Goal: Task Accomplishment & Management: Complete application form

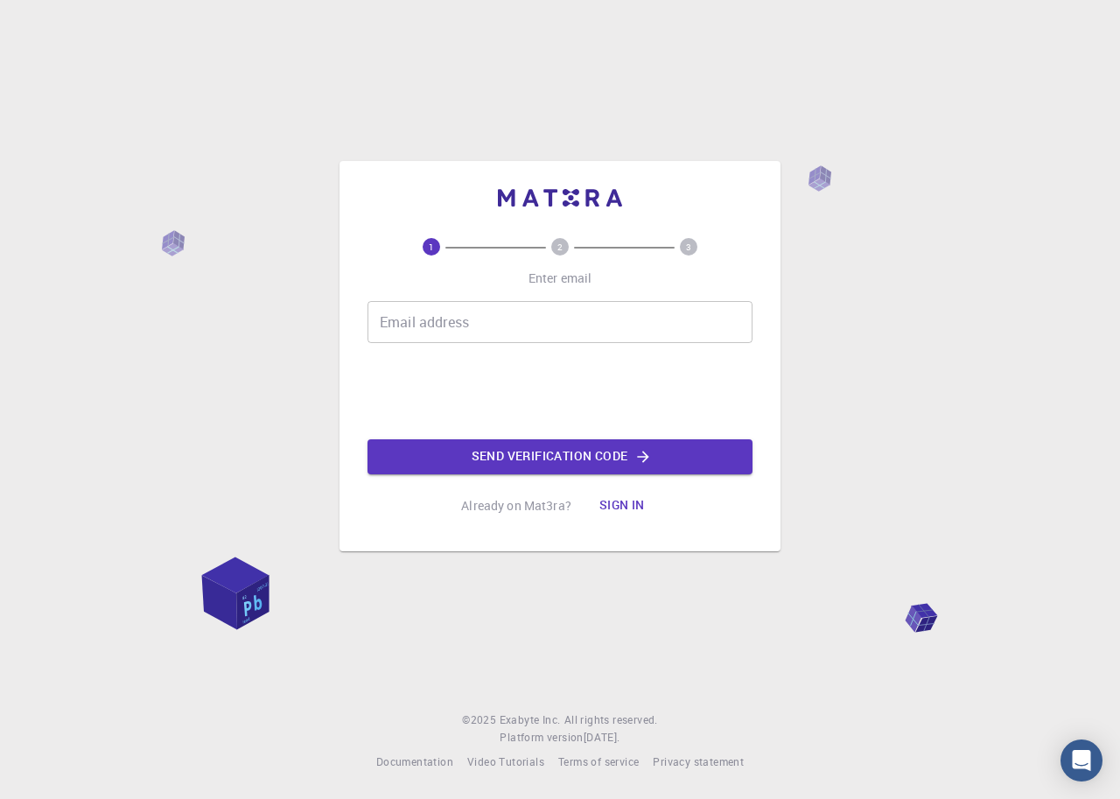
click at [466, 341] on input "Email address" at bounding box center [559, 322] width 385 height 42
type input "[EMAIL_ADDRESS][DOMAIN_NAME]"
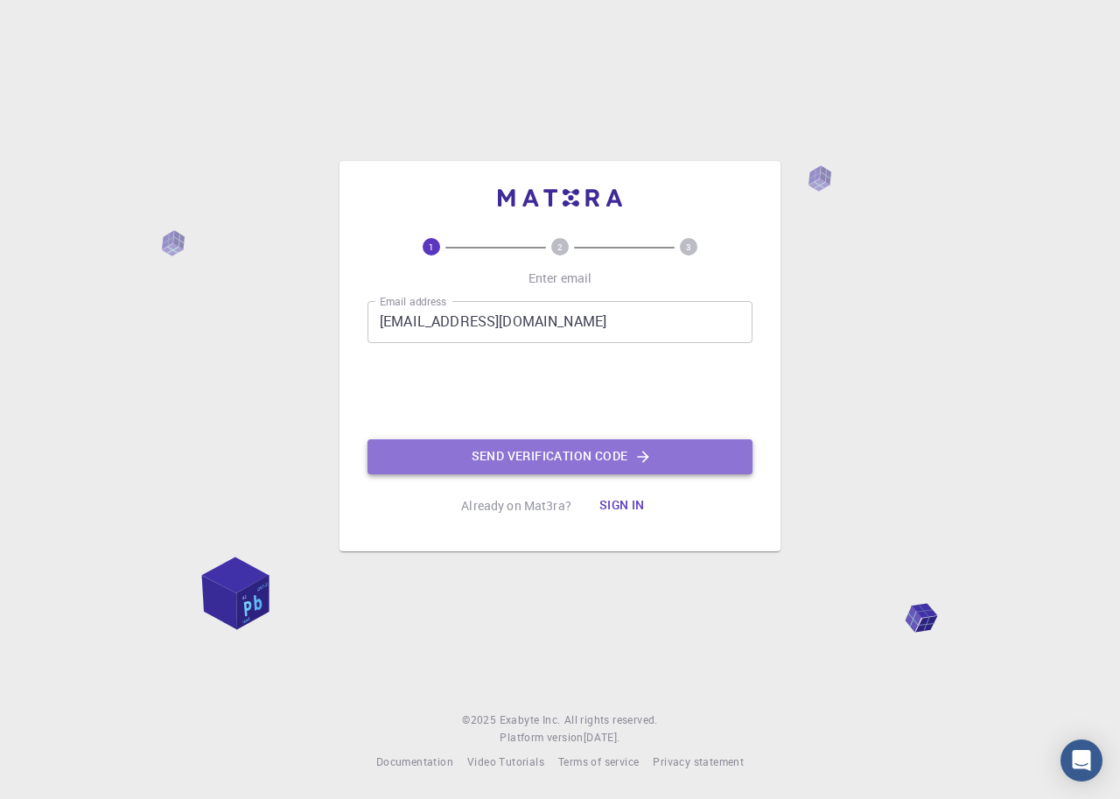
click at [536, 468] on button "Send verification code" at bounding box center [559, 456] width 385 height 35
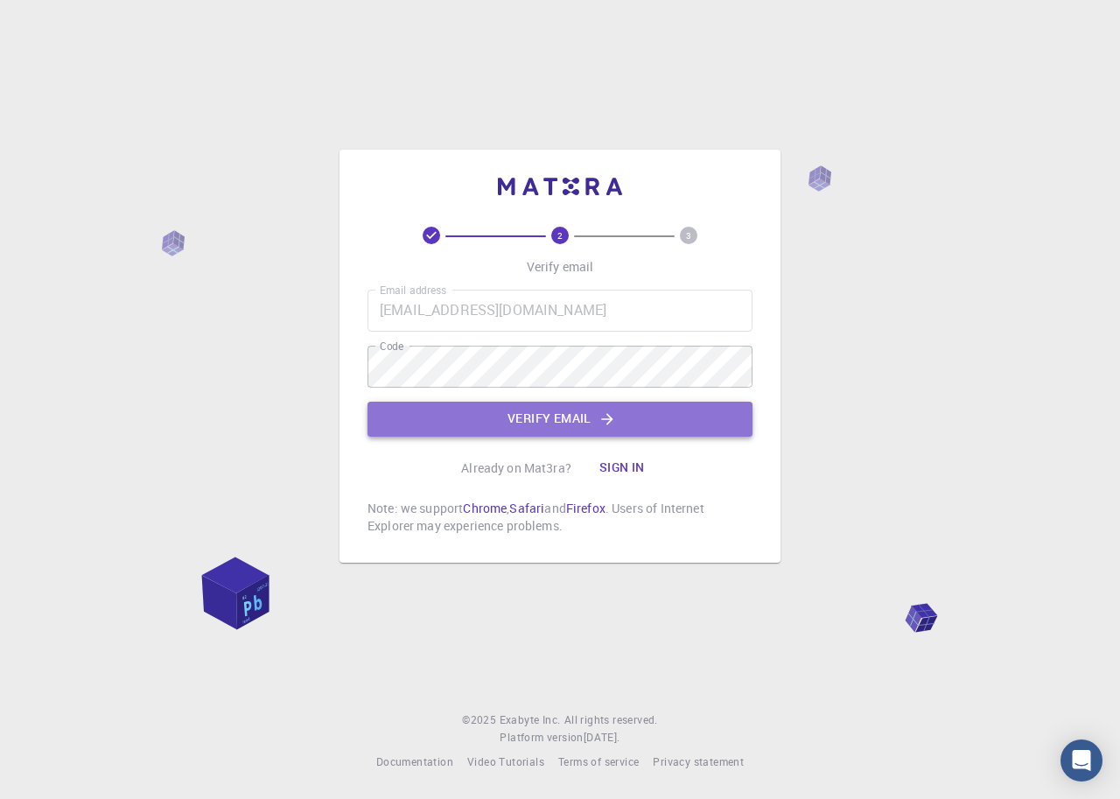
click at [510, 422] on button "Verify email" at bounding box center [559, 419] width 385 height 35
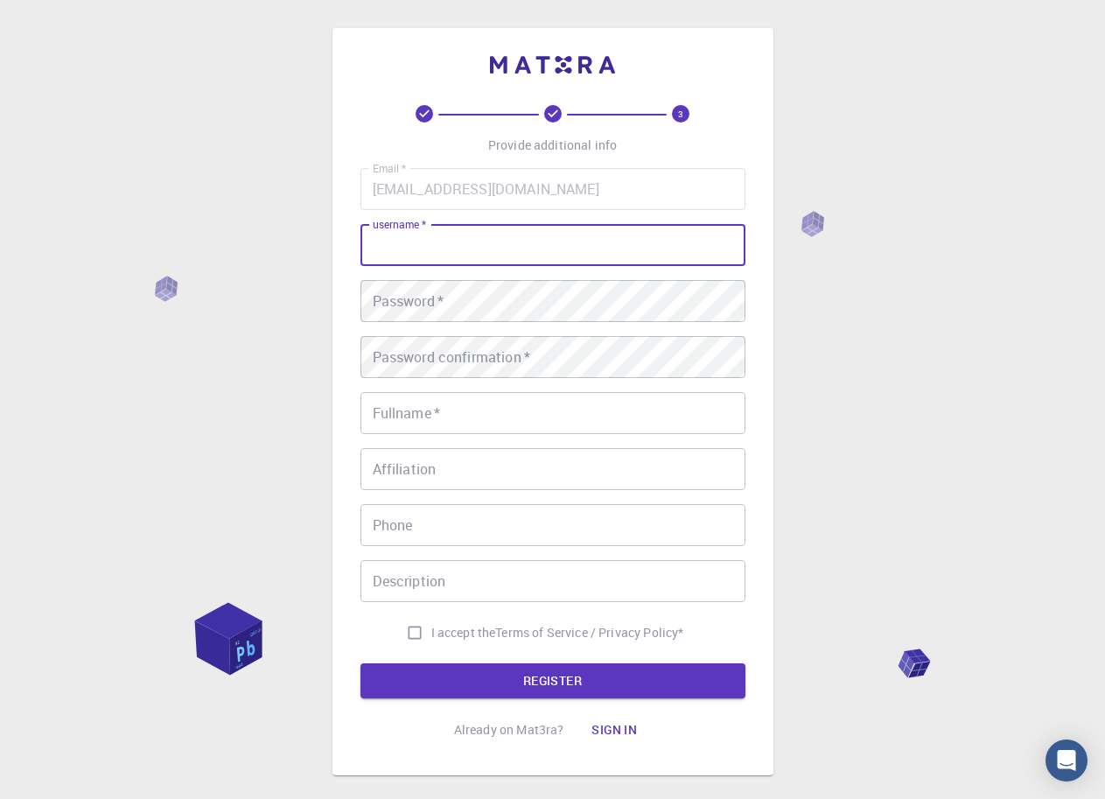
click at [425, 241] on input "username   *" at bounding box center [552, 245] width 385 height 42
type input "marellakap"
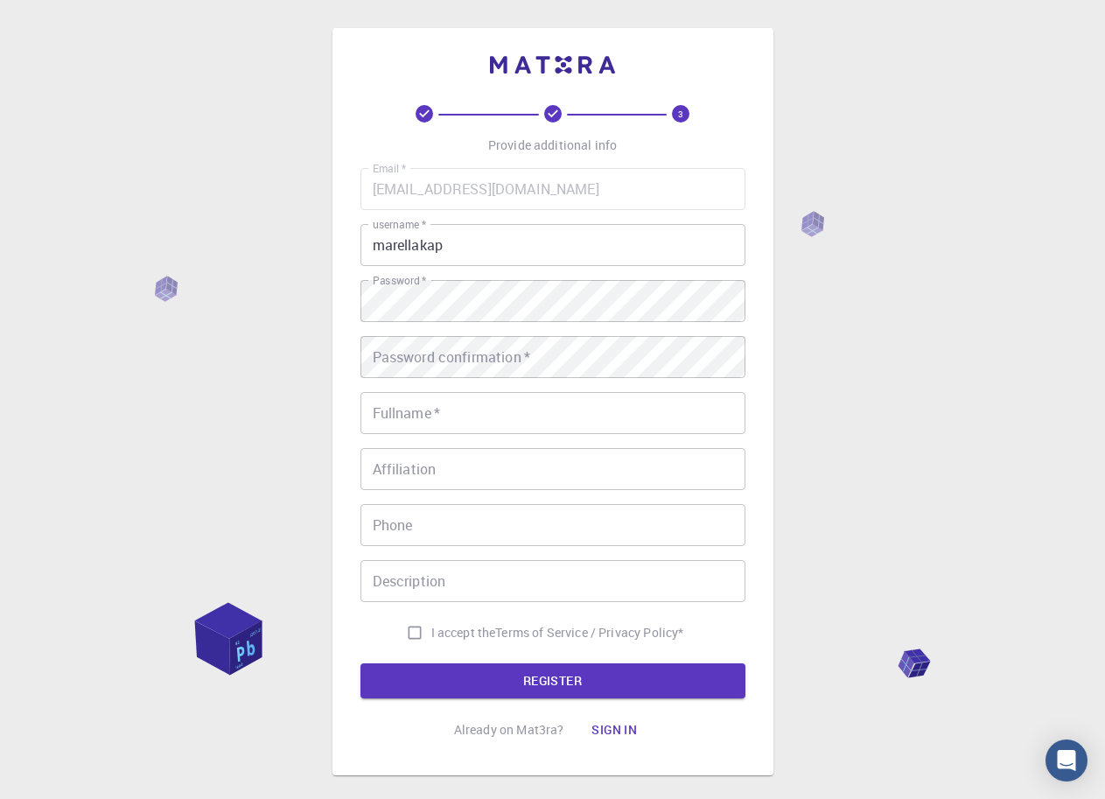
click at [70, 161] on div "3 Provide additional info Email   * [EMAIL_ADDRESS][DOMAIN_NAME] Email   * user…" at bounding box center [552, 445] width 1105 height 891
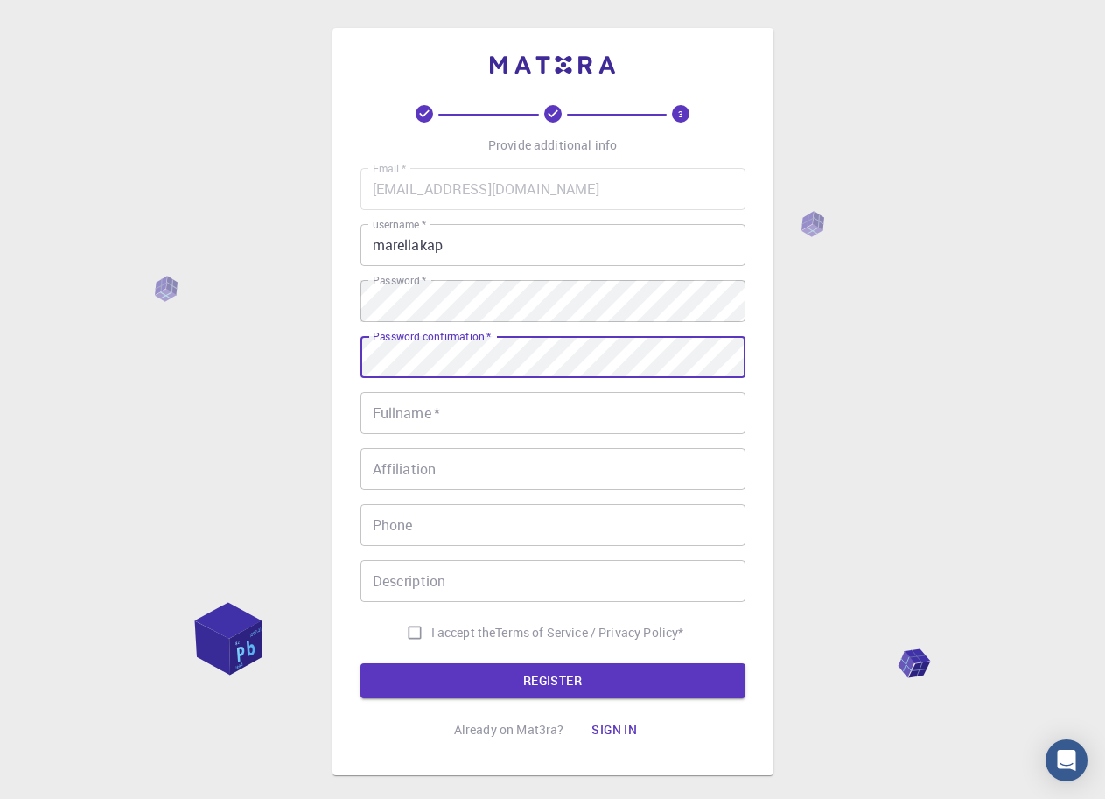
click at [522, 425] on input "Fullname   *" at bounding box center [552, 413] width 385 height 42
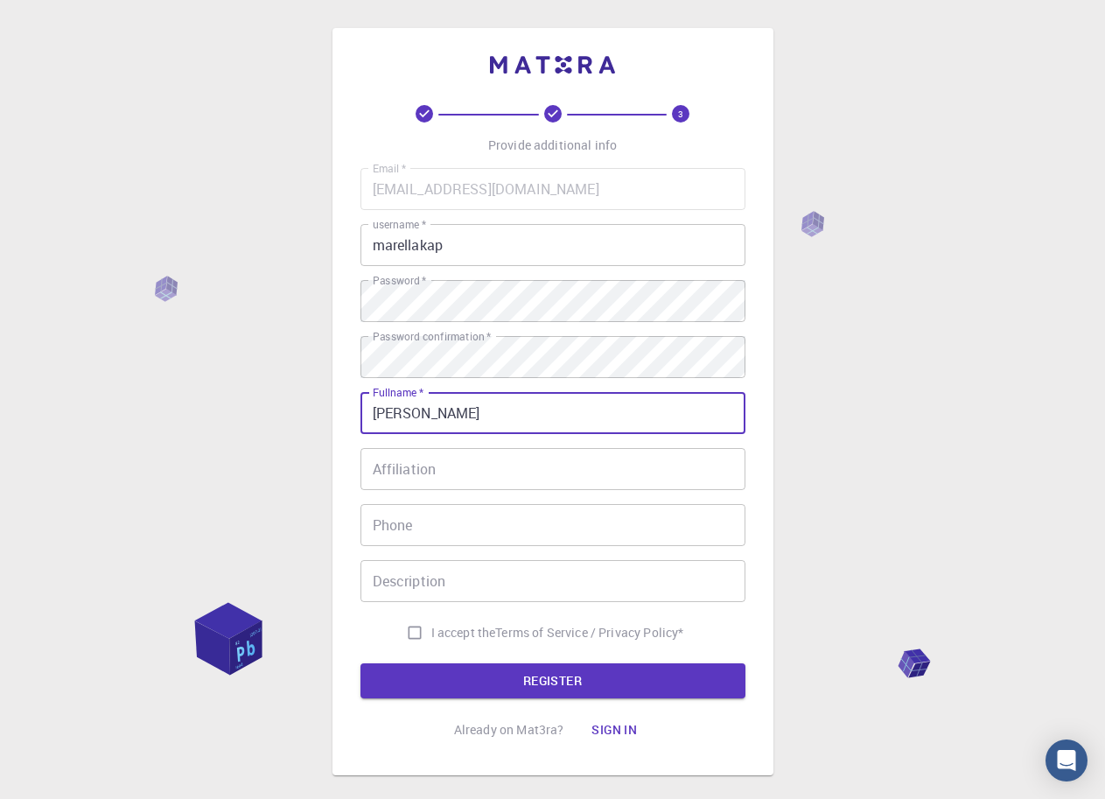
type input "[PERSON_NAME]"
click at [411, 625] on input "I accept the Terms of Service / Privacy Policy *" at bounding box center [414, 632] width 33 height 33
checkbox input "true"
click at [455, 417] on input "[PERSON_NAME]" at bounding box center [552, 413] width 385 height 42
type input "[PERSON_NAME]"
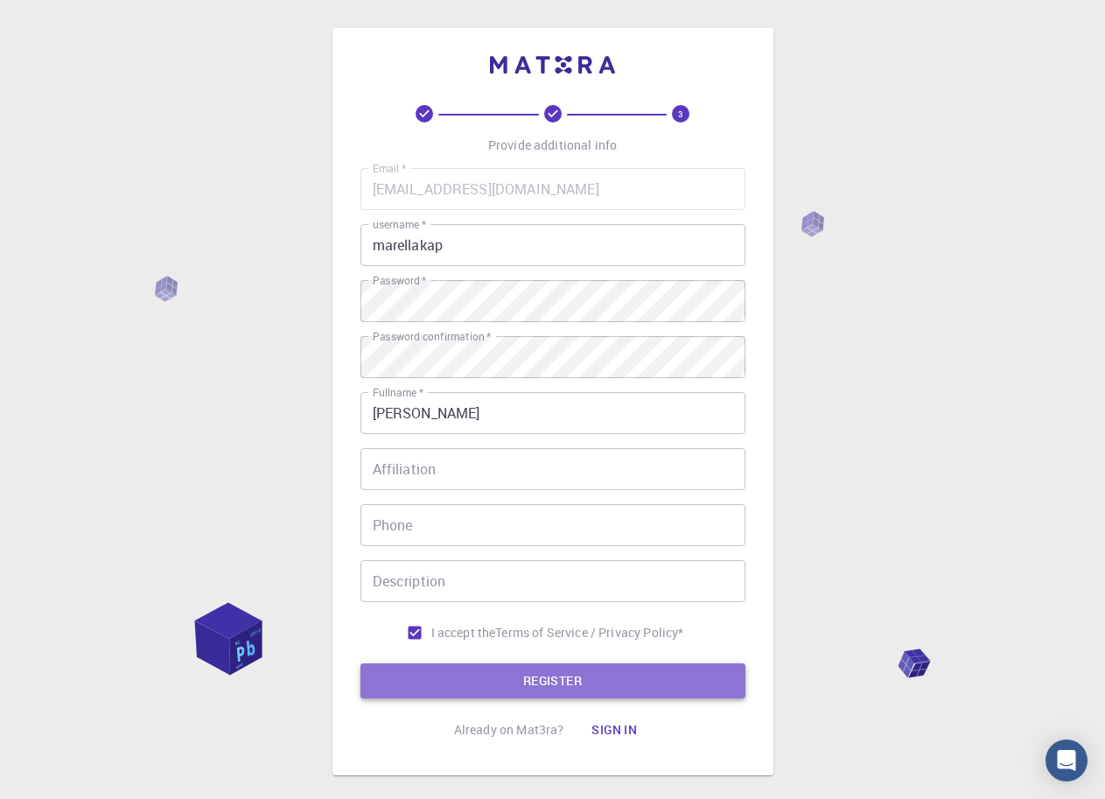
click at [527, 679] on button "REGISTER" at bounding box center [552, 680] width 385 height 35
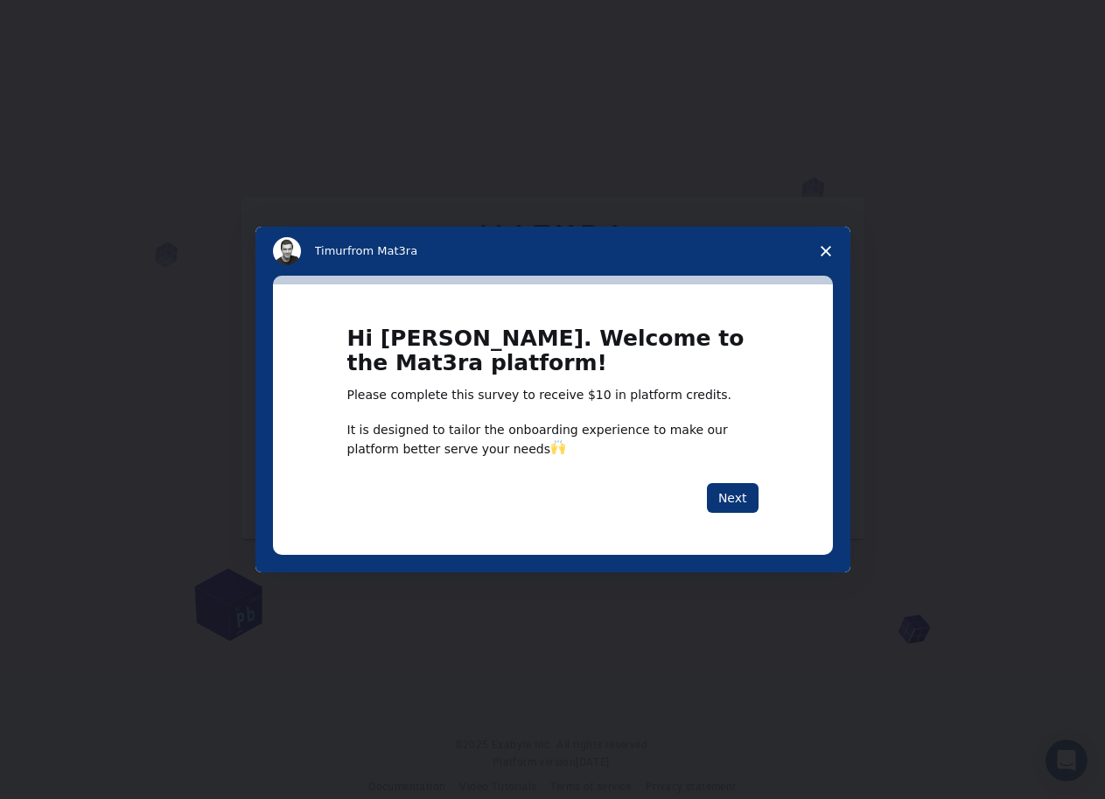
click at [827, 248] on polygon "Close survey" at bounding box center [826, 251] width 10 height 10
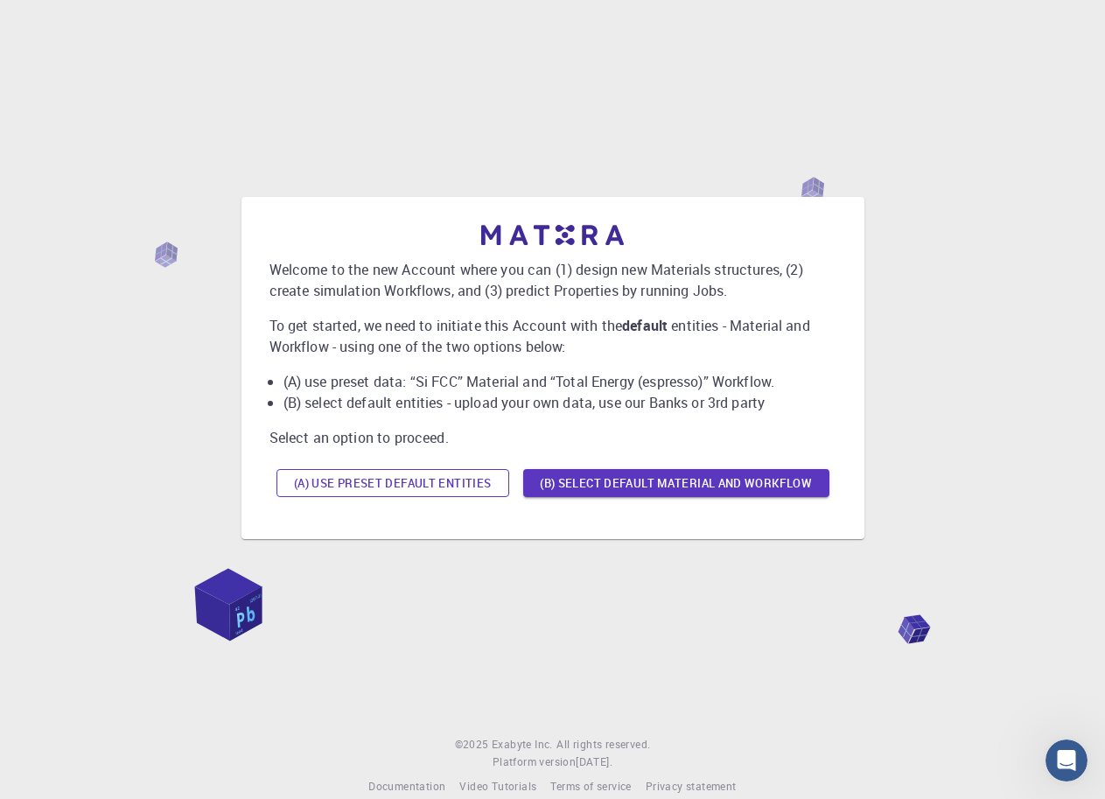
click at [427, 482] on button "(A) Use preset default entities" at bounding box center [392, 483] width 233 height 28
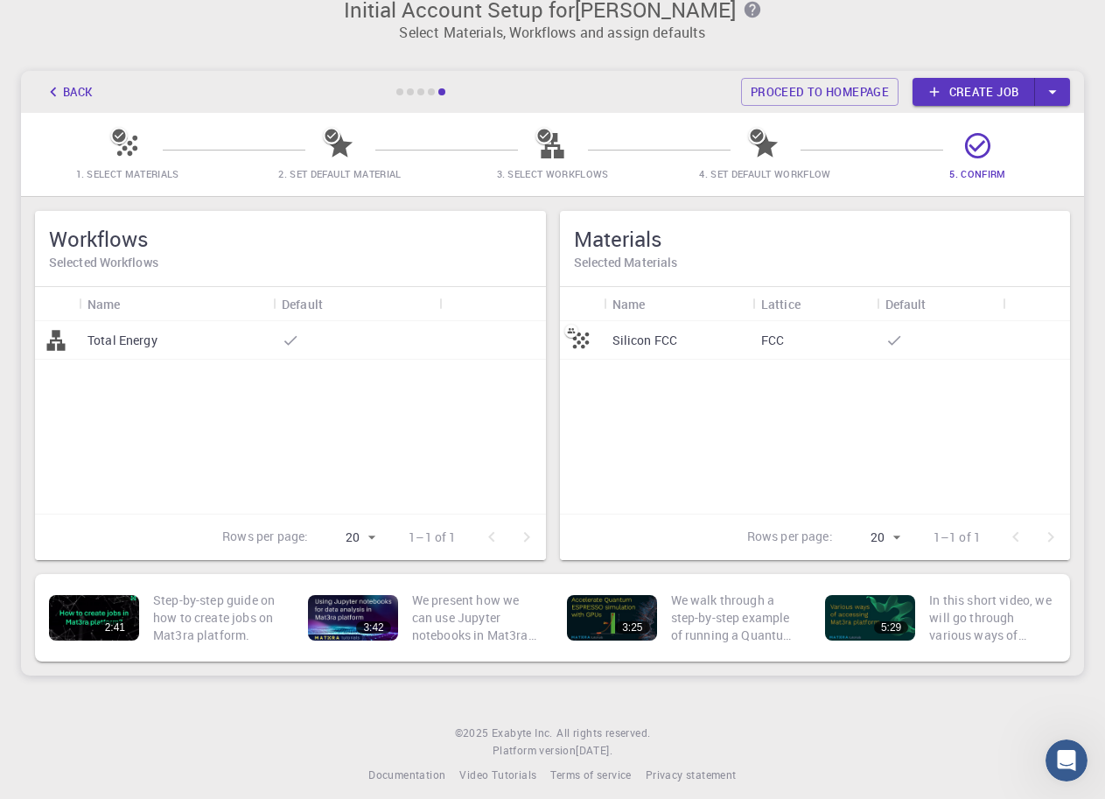
scroll to position [37, 0]
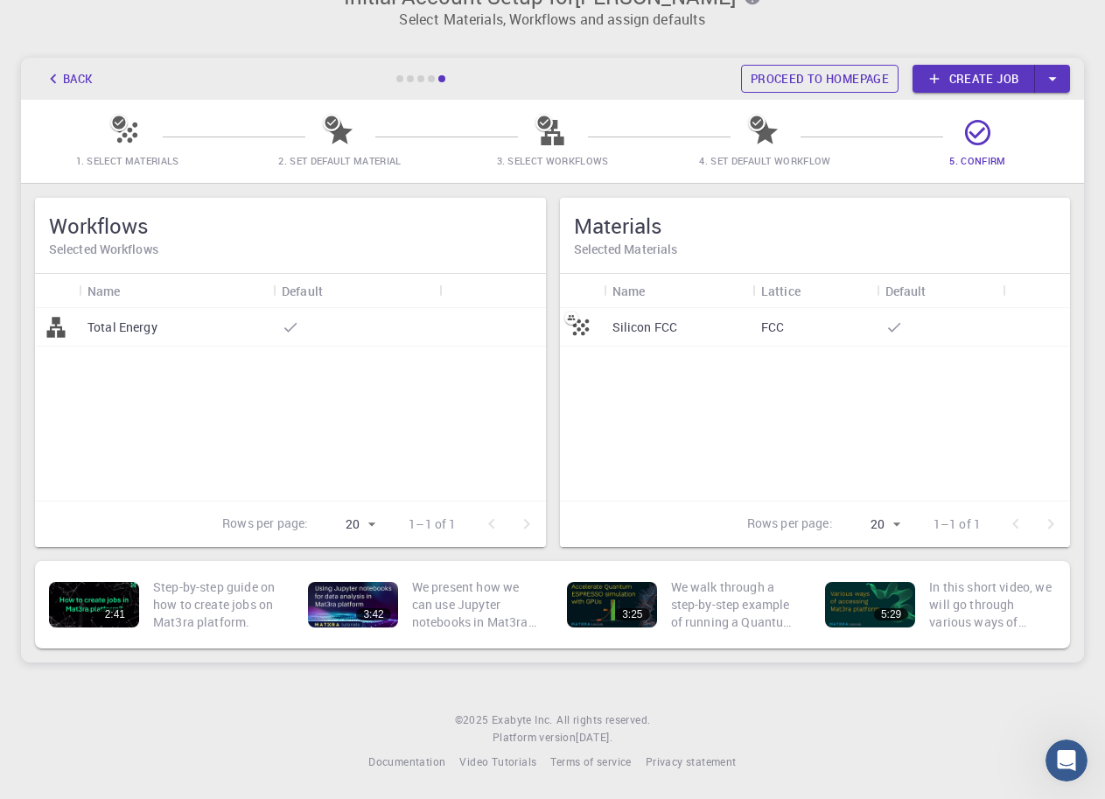
click at [799, 80] on link "Proceed to homepage" at bounding box center [819, 79] width 157 height 28
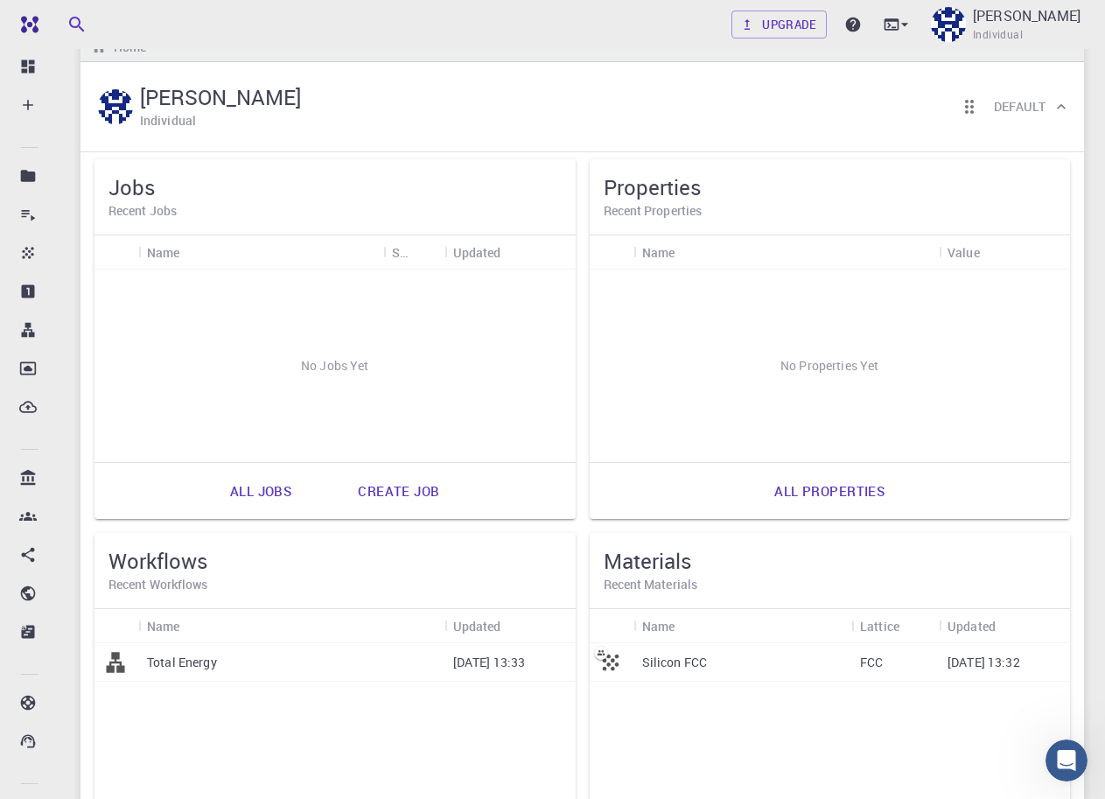
click at [344, 374] on div "No Jobs Yet" at bounding box center [334, 365] width 481 height 192
click at [382, 489] on link "Create job" at bounding box center [399, 491] width 120 height 42
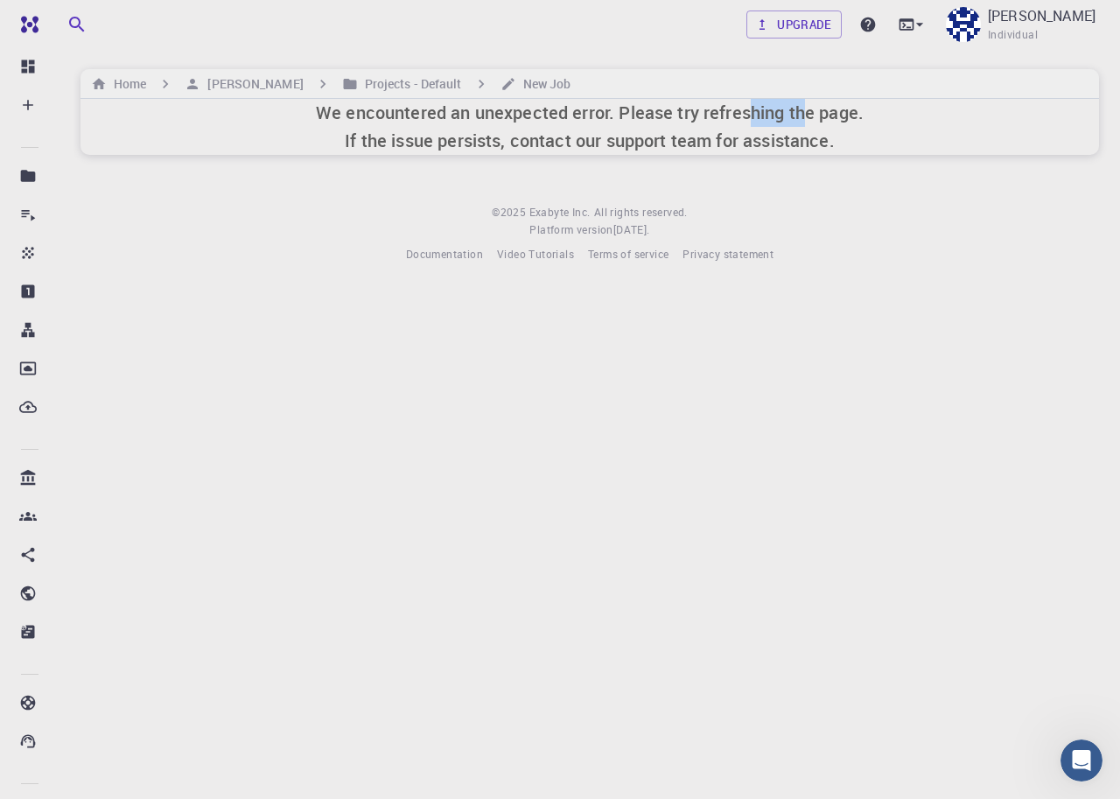
drag, startPoint x: 806, startPoint y: 118, endPoint x: 701, endPoint y: 118, distance: 105.0
click at [732, 118] on h6 "We encountered an unexpected error. Please try refreshing the page. If the issu…" at bounding box center [590, 127] width 548 height 56
click at [784, 178] on div "Upgrade [PERSON_NAME] Individual Home [PERSON_NAME] Projects - Default New Job …" at bounding box center [589, 145] width 1060 height 291
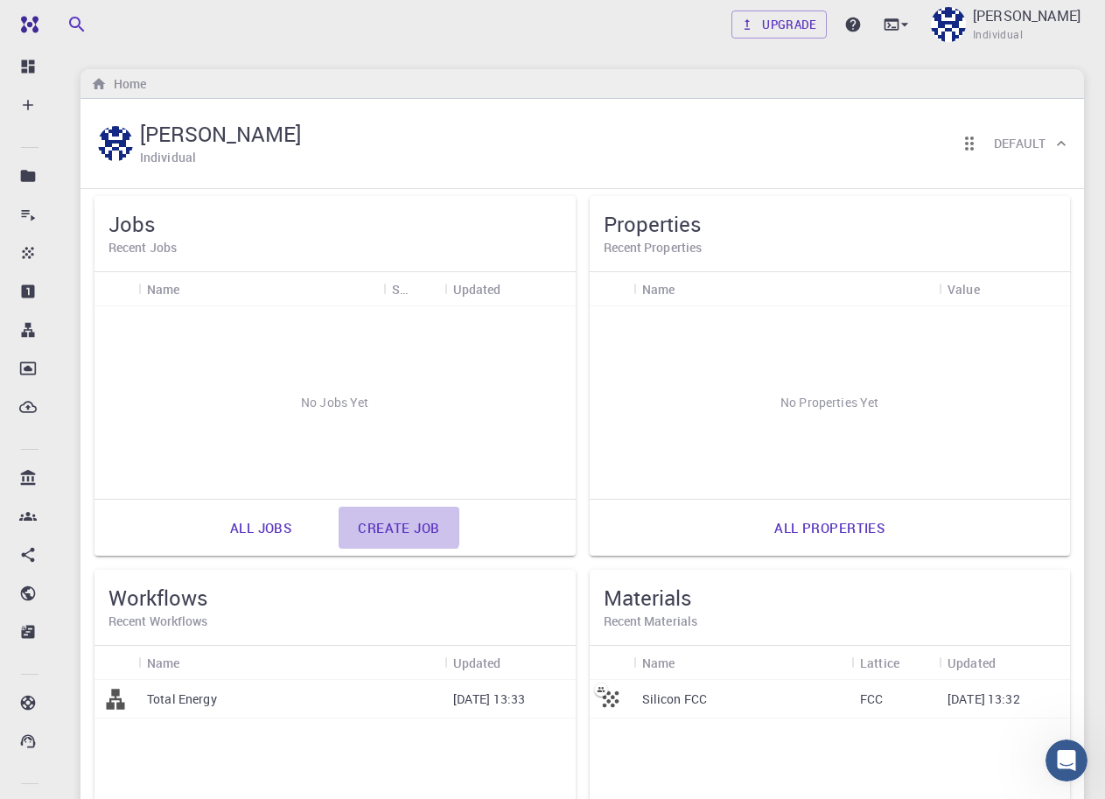
click at [388, 521] on link "Create job" at bounding box center [399, 528] width 120 height 42
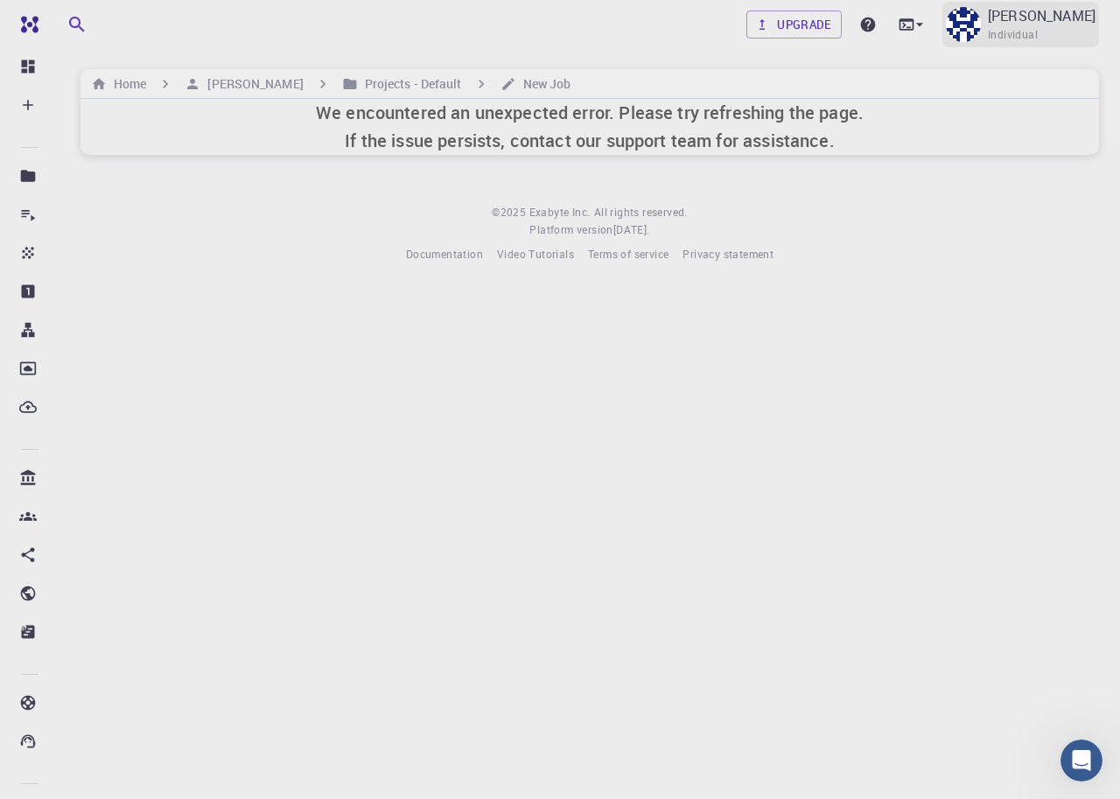
click at [1046, 45] on div "[PERSON_NAME] Individual" at bounding box center [1020, 24] width 157 height 45
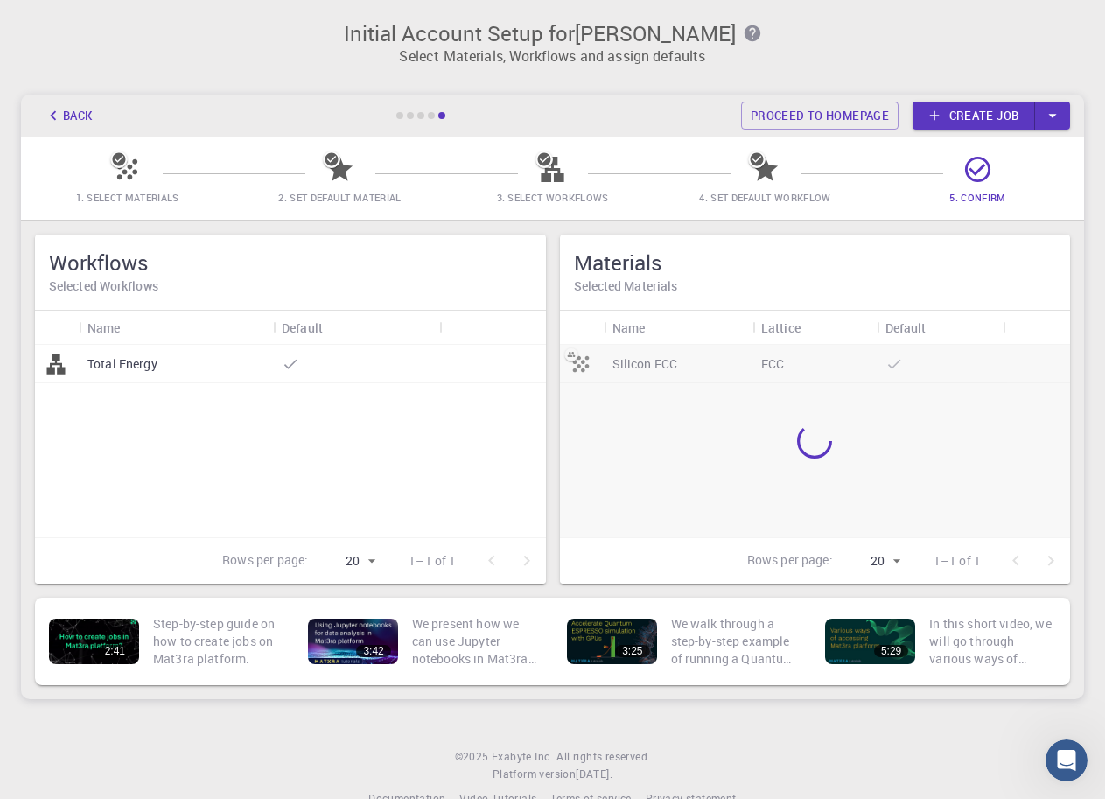
scroll to position [37, 0]
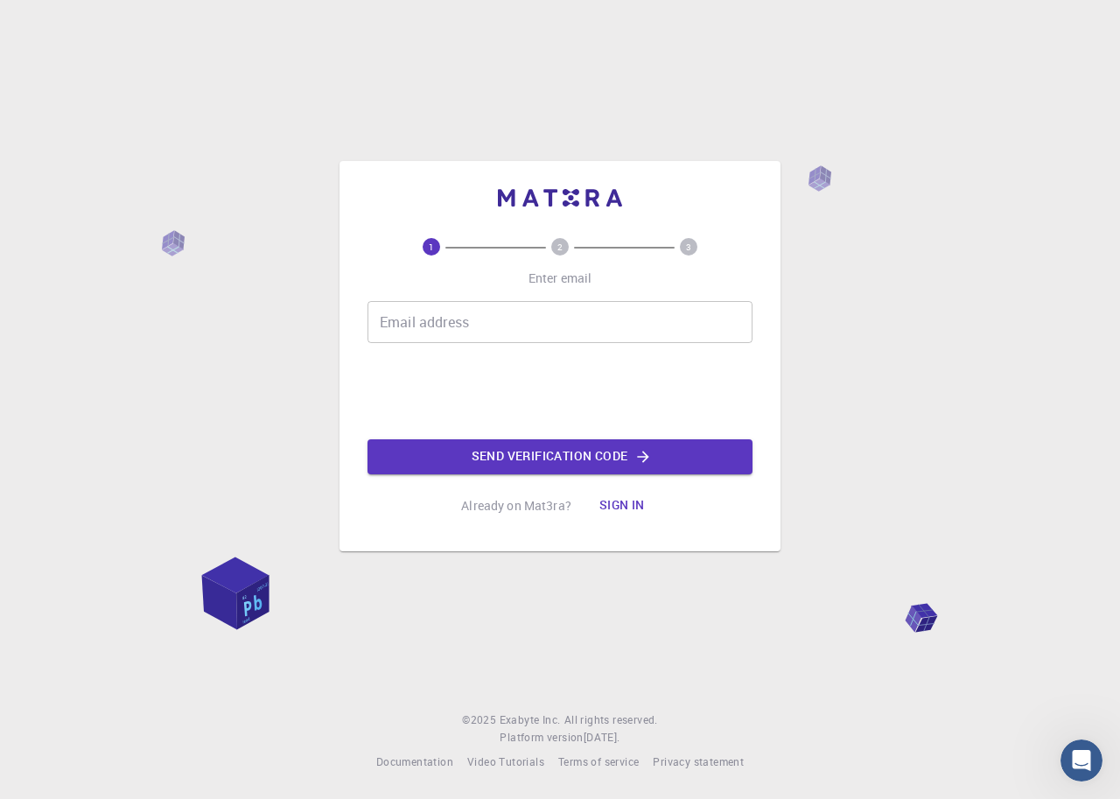
click at [439, 325] on input "Email address" at bounding box center [559, 322] width 385 height 42
type input "[EMAIL_ADDRESS][DOMAIN_NAME]"
click at [543, 504] on p "Already on Mat3ra?" at bounding box center [516, 505] width 110 height 17
click at [621, 508] on button "Sign in" at bounding box center [621, 505] width 73 height 35
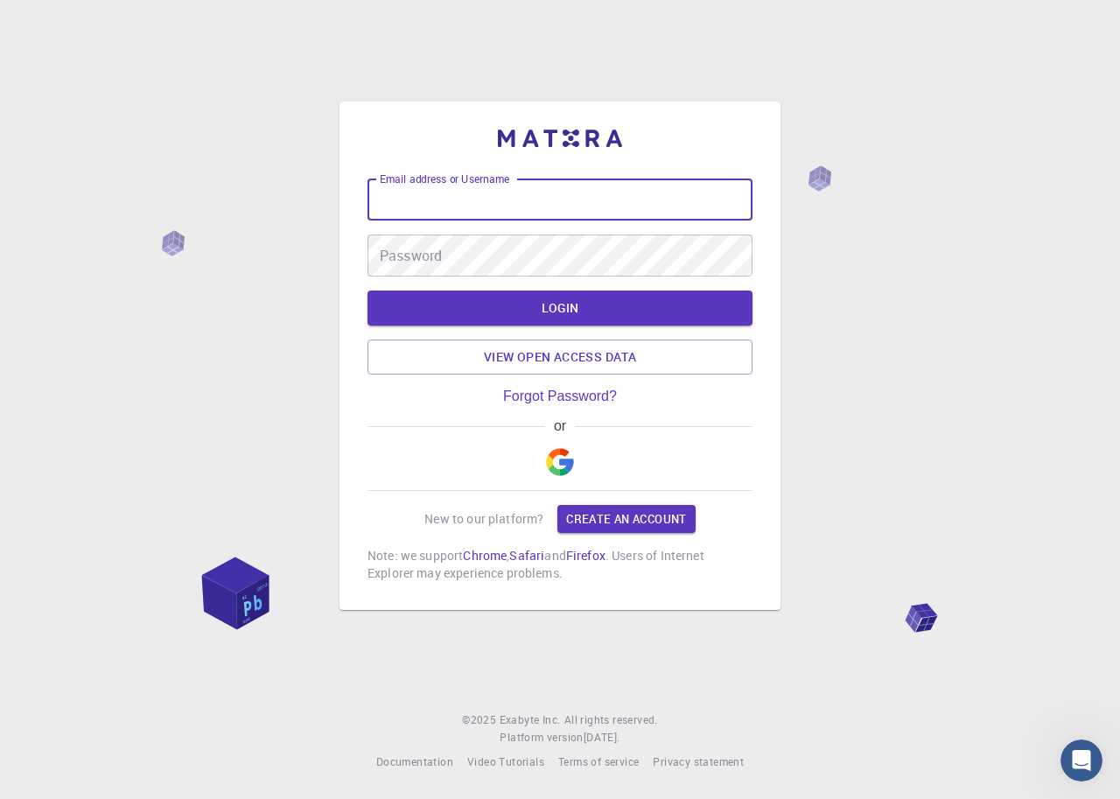
click at [529, 220] on input "Email address or Username" at bounding box center [559, 199] width 385 height 42
type input "marellakap"
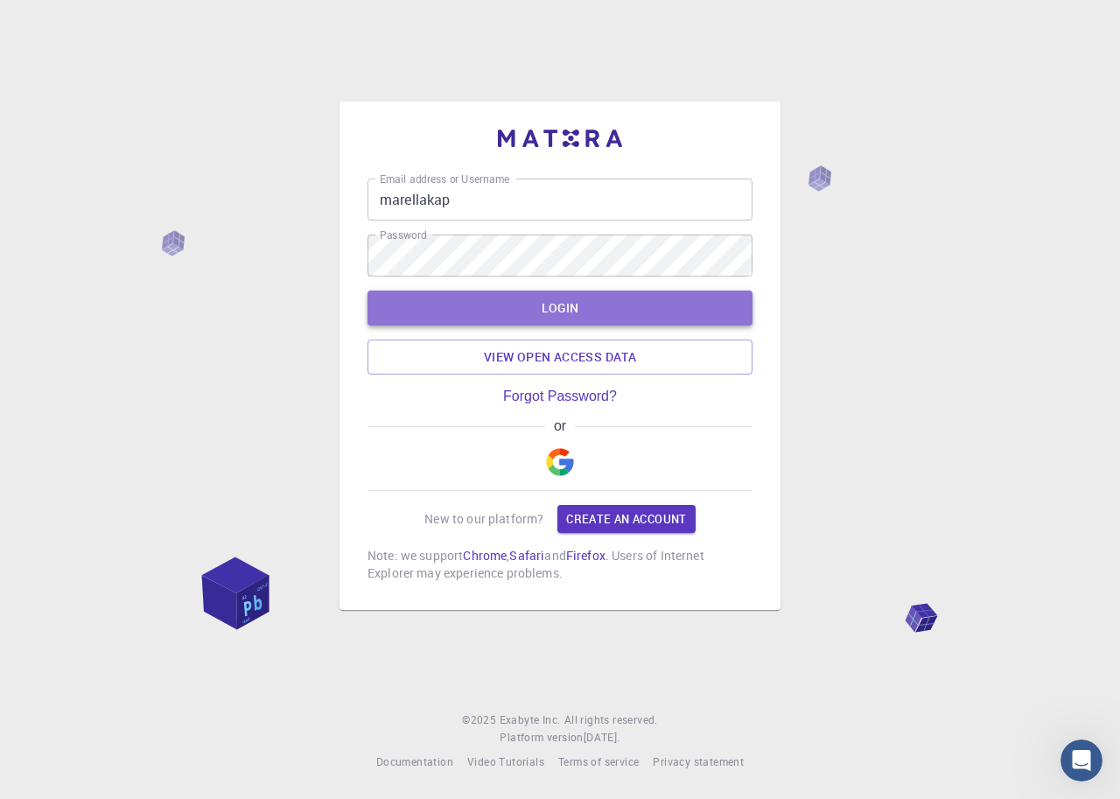
click at [584, 325] on button "LOGIN" at bounding box center [559, 307] width 385 height 35
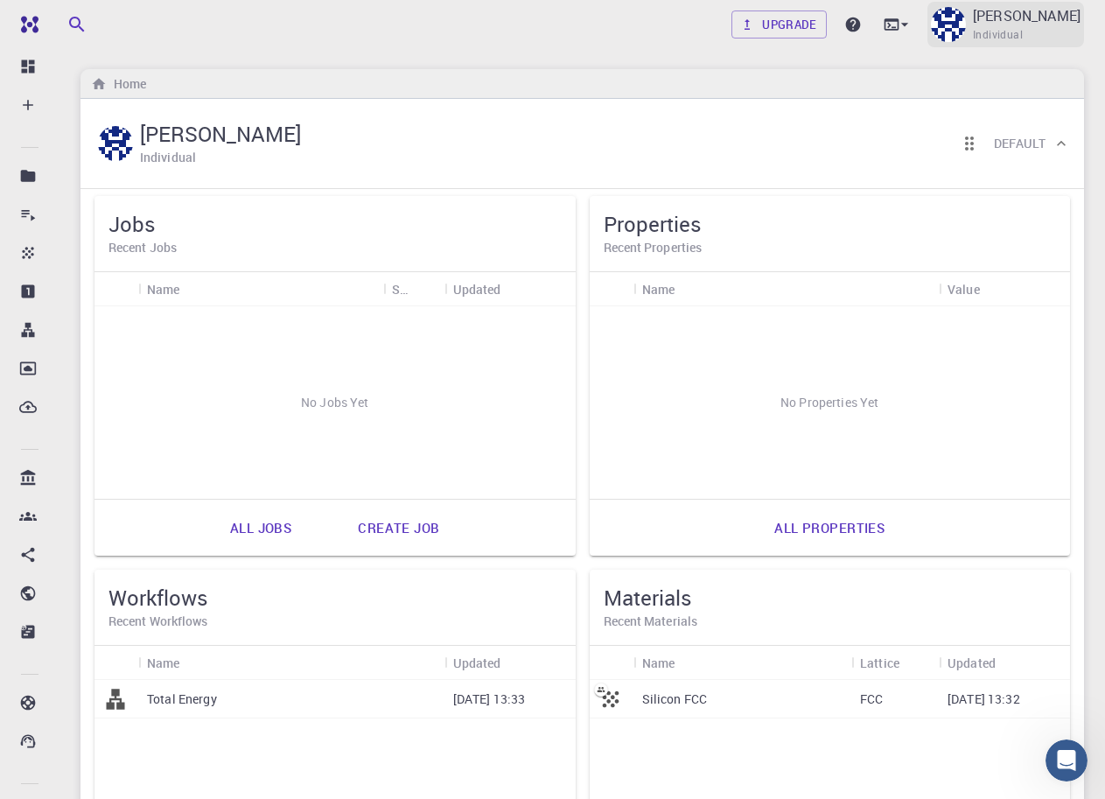
click at [1040, 24] on p "[PERSON_NAME]" at bounding box center [1027, 15] width 108 height 21
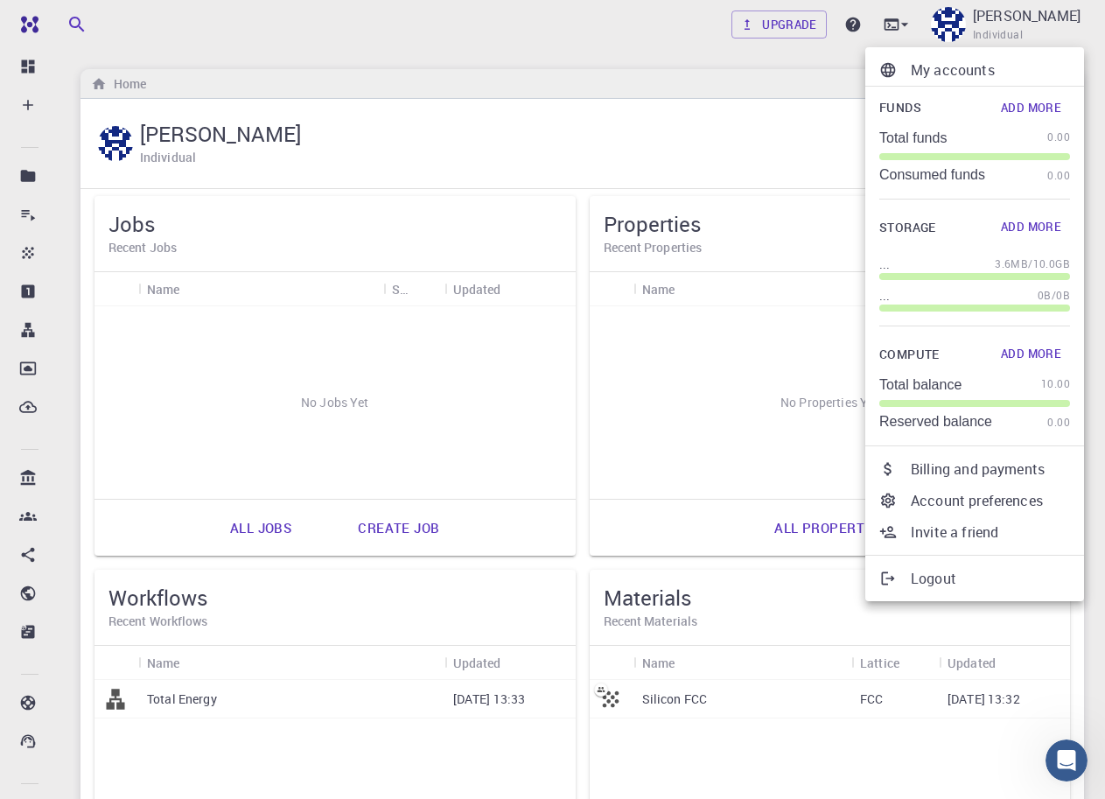
click at [955, 73] on p "My accounts" at bounding box center [990, 69] width 159 height 21
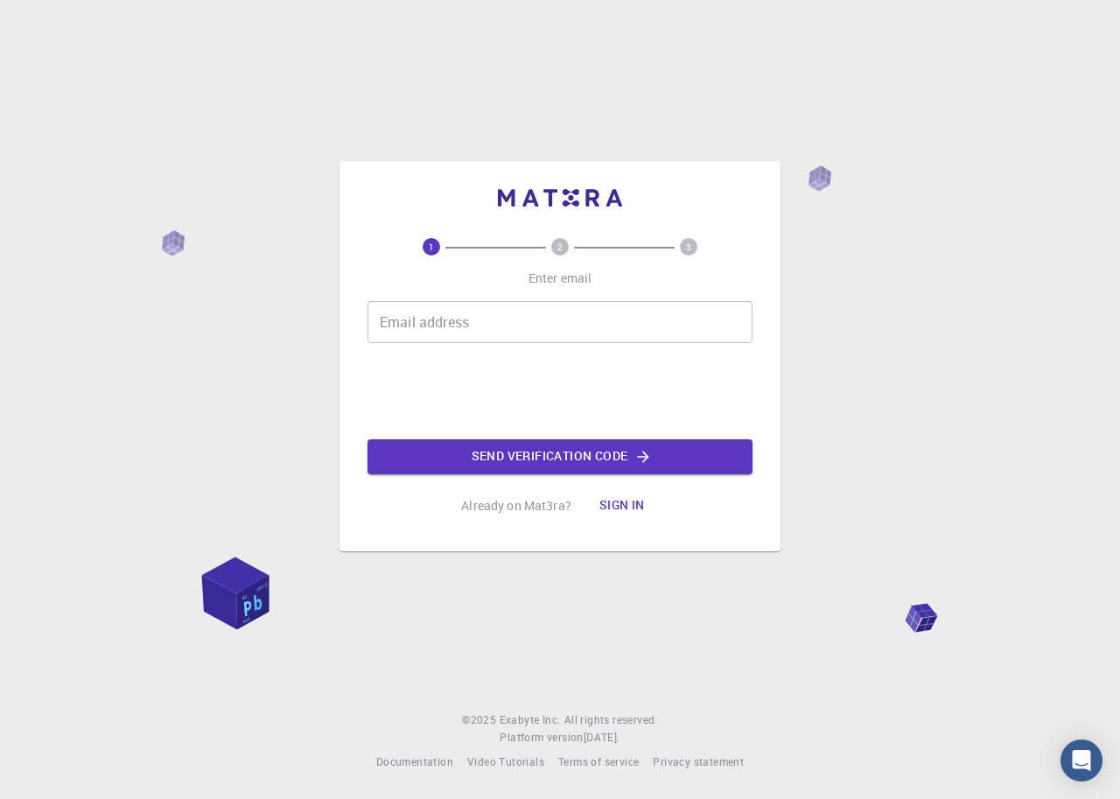
click at [421, 325] on input "Email address" at bounding box center [559, 322] width 385 height 42
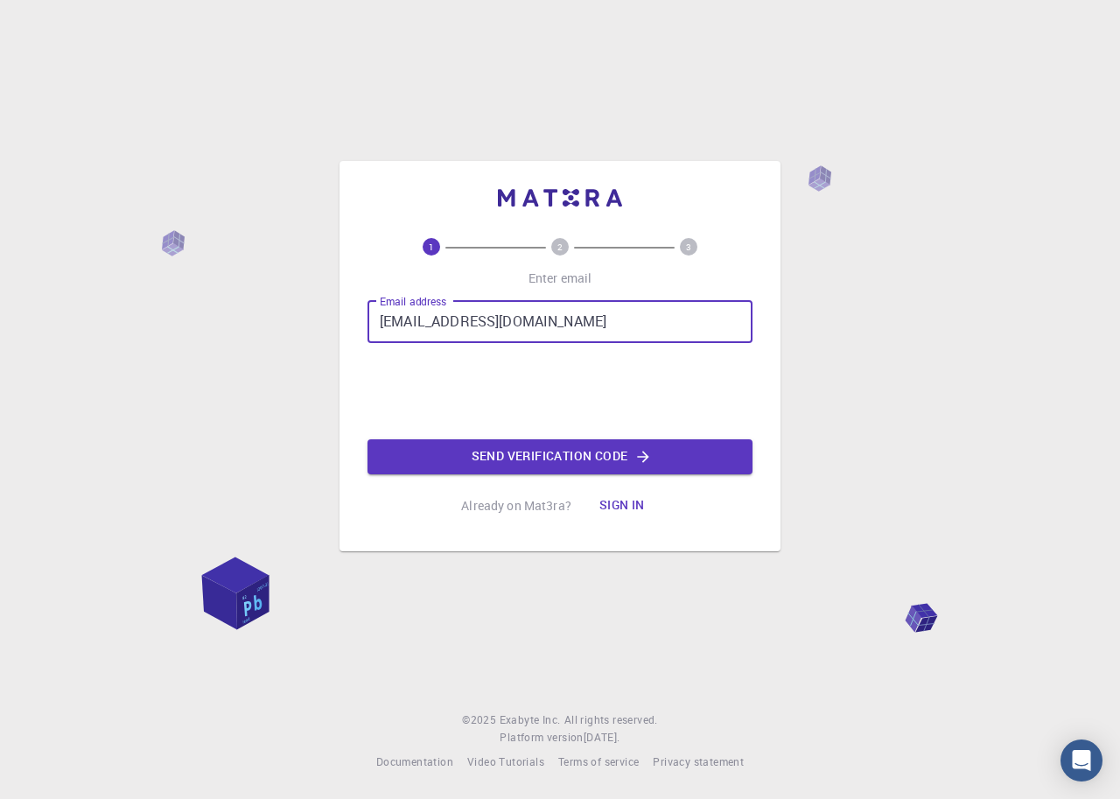
type input "josemanas@gmail.com"
click at [570, 465] on button "Send verification code" at bounding box center [559, 456] width 385 height 35
